Goal: Transaction & Acquisition: Purchase product/service

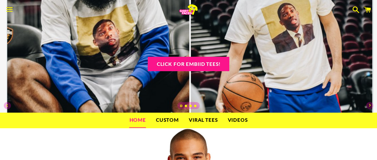
click at [135, 122] on link "Home" at bounding box center [137, 120] width 25 height 15
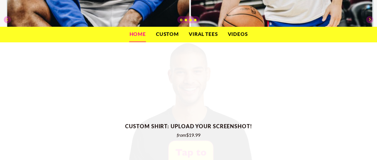
scroll to position [90, 0]
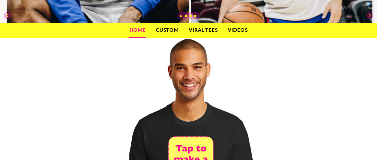
click at [171, 31] on link "Custom" at bounding box center [168, 30] width 32 height 15
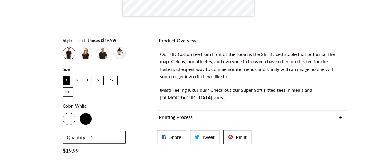
scroll to position [181, 0]
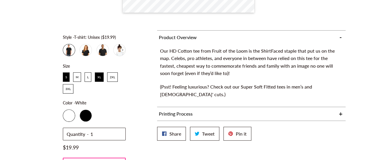
click at [96, 77] on div "XL" at bounding box center [99, 77] width 8 height 9
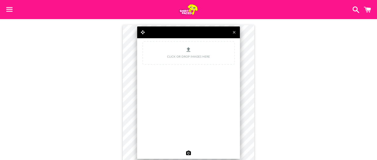
drag, startPoint x: 330, startPoint y: 96, endPoint x: 256, endPoint y: 57, distance: 83.6
click at [330, 95] on div "Images ...launching magic customizer! 2/2 Unlock view Move image inside the bou…" at bounding box center [188, 106] width 377 height 175
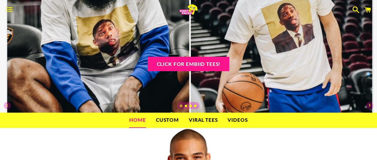
scroll to position [90, 0]
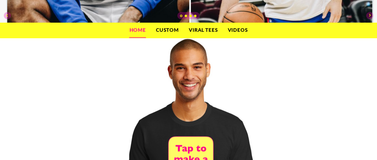
click at [203, 32] on link "Viral Tees" at bounding box center [204, 30] width 38 height 15
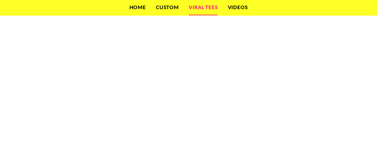
scroll to position [1916, 0]
